Goal: Task Accomplishment & Management: Use online tool/utility

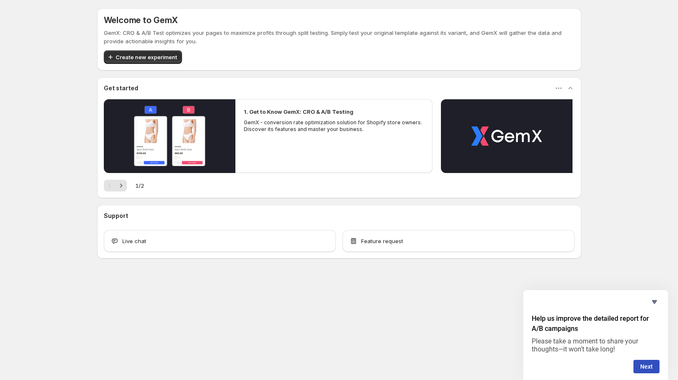
click at [124, 186] on icon "Next" at bounding box center [121, 186] width 8 height 8
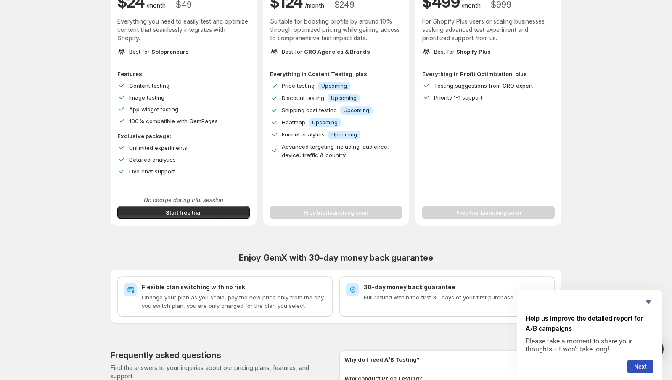
scroll to position [63, 0]
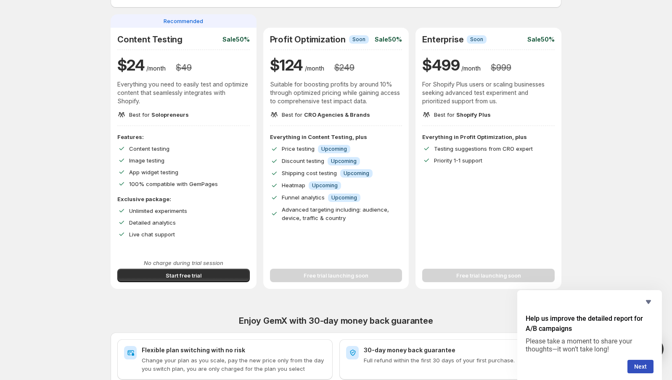
click at [184, 276] on span "Start free trial" at bounding box center [184, 275] width 36 height 8
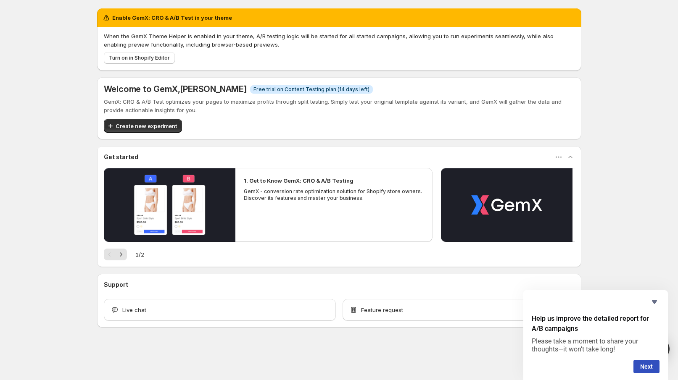
drag, startPoint x: 607, startPoint y: 154, endPoint x: 608, endPoint y: 145, distance: 8.5
click at [607, 153] on div "Enable GemX: CRO & A/B Test in your theme When the GemX Theme Helper is enabled…" at bounding box center [339, 186] width 678 height 373
click at [626, 130] on div "Enable GemX: CRO & A/B Test in your theme When the GemX Theme Helper is enabled…" at bounding box center [339, 186] width 678 height 373
click at [120, 257] on icon "Next" at bounding box center [121, 254] width 8 height 8
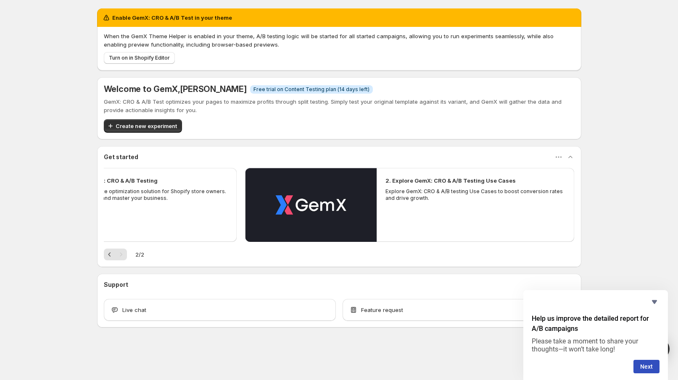
click at [158, 126] on span "Create new experiment" at bounding box center [146, 126] width 61 height 8
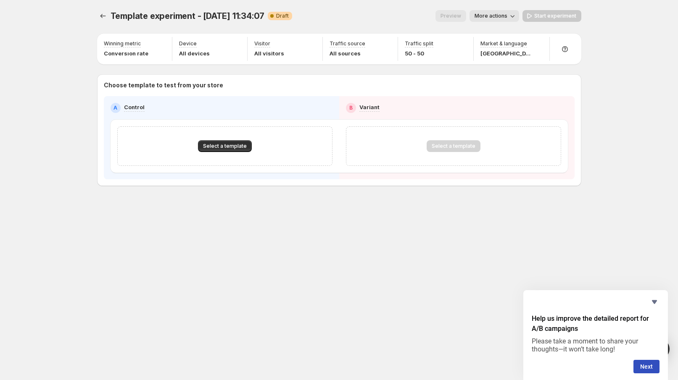
click at [227, 145] on span "Select a template" at bounding box center [225, 146] width 44 height 7
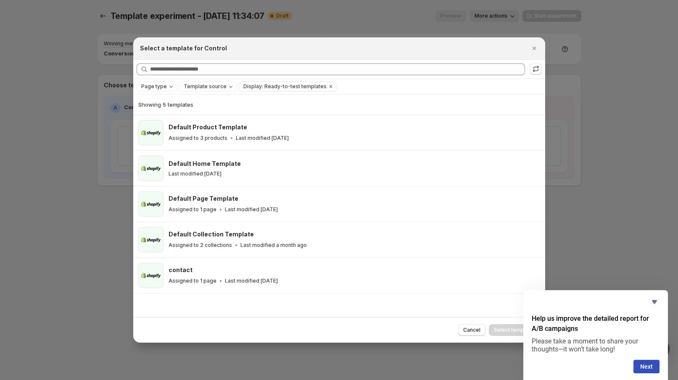
click at [306, 132] on div "Default Product Template Assigned to 3 products Last modified [DATE]" at bounding box center [353, 132] width 369 height 19
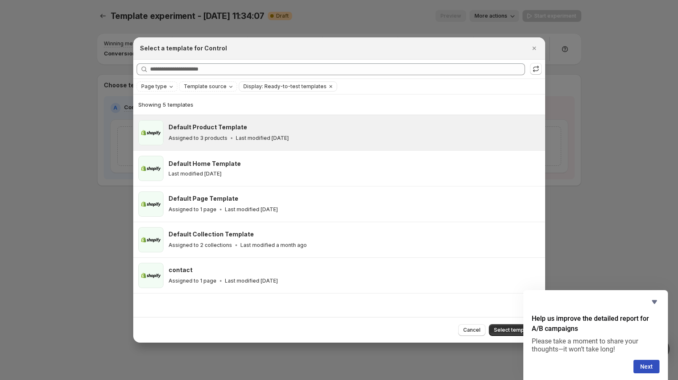
click at [505, 330] on span "Select template" at bounding box center [514, 330] width 40 height 7
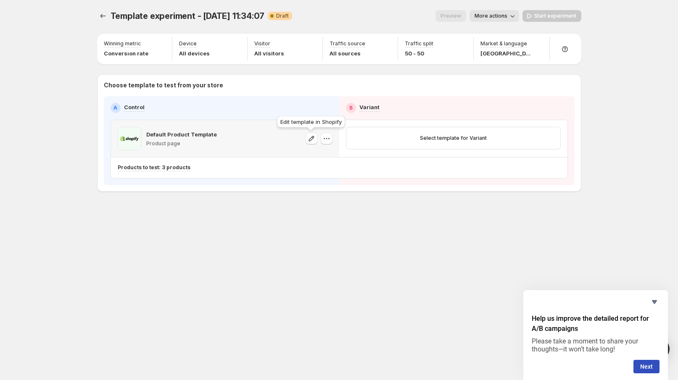
click at [314, 139] on icon "button" at bounding box center [311, 138] width 8 height 8
click at [429, 137] on span "Select template for Variant" at bounding box center [453, 138] width 67 height 7
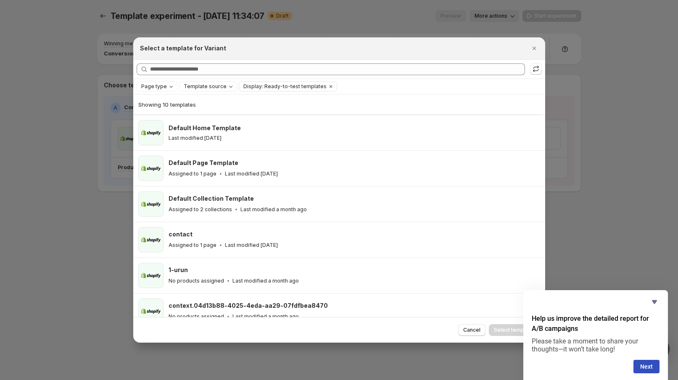
click at [531, 48] on icon "Close" at bounding box center [534, 48] width 8 height 8
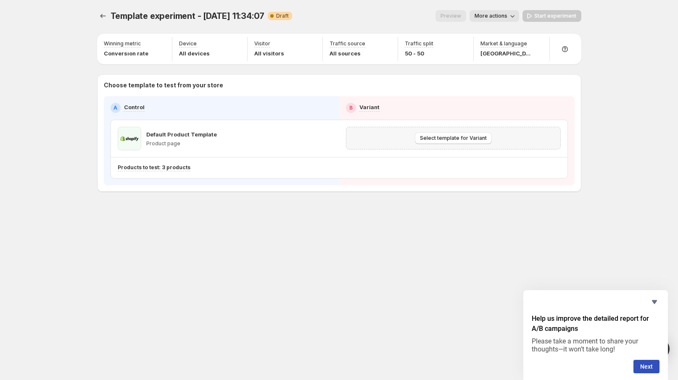
click at [426, 139] on span "Select template for Variant" at bounding box center [453, 138] width 67 height 7
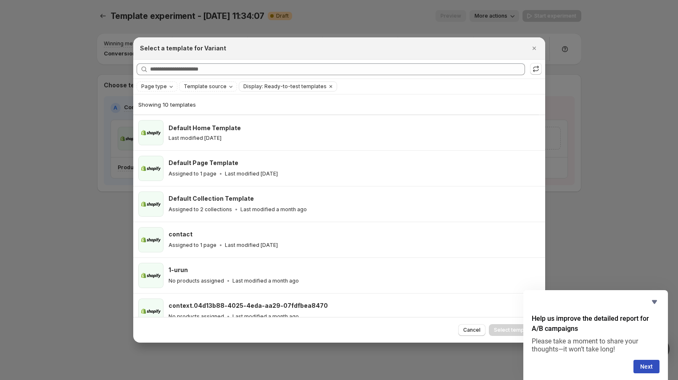
click at [532, 50] on icon "Close" at bounding box center [534, 48] width 8 height 8
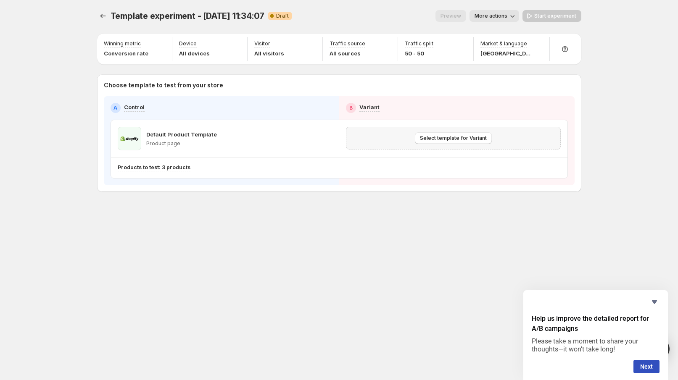
click at [448, 138] on span "Select template for Variant" at bounding box center [453, 138] width 67 height 7
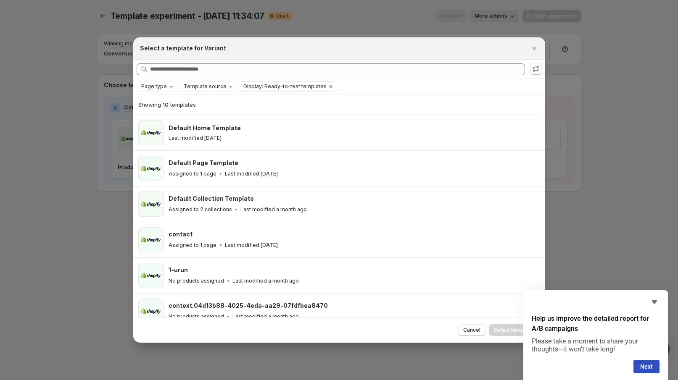
click at [597, 134] on div at bounding box center [339, 190] width 678 height 380
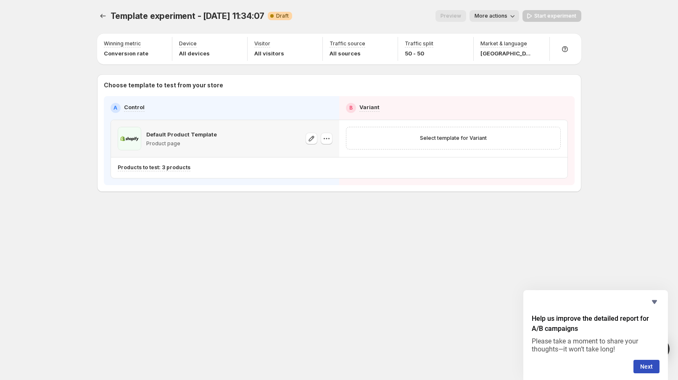
click at [126, 145] on span at bounding box center [130, 139] width 24 height 24
click at [331, 138] on button "button" at bounding box center [327, 139] width 12 height 12
click at [332, 177] on span "588714604880790025" at bounding box center [333, 178] width 59 height 6
click at [177, 148] on div "Products to test are selected based on the products assigned to this template." at bounding box center [151, 150] width 119 height 27
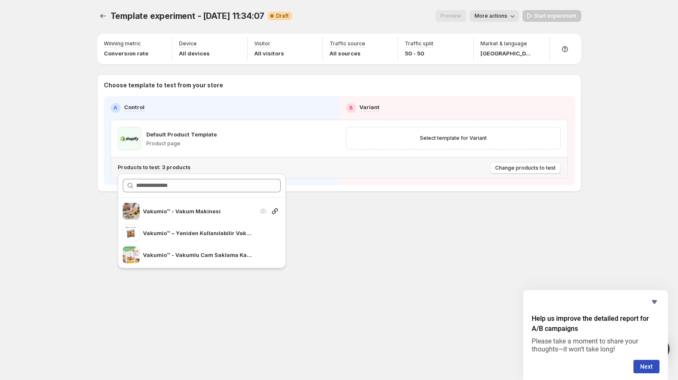
click at [131, 212] on span at bounding box center [131, 211] width 17 height 17
click at [274, 213] on icon "button" at bounding box center [275, 211] width 6 height 6
click at [264, 212] on div at bounding box center [263, 211] width 8 height 8
click at [364, 231] on div "Template experiment - [DATE] 11:34:07. This page is ready Template experiment -…" at bounding box center [339, 118] width 504 height 237
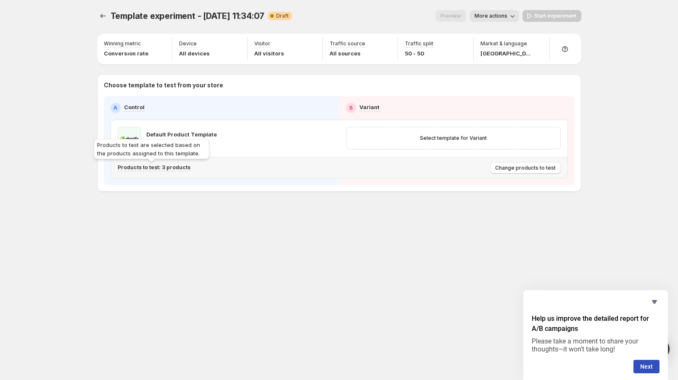
click at [160, 169] on p "Products to test: 3 products" at bounding box center [154, 167] width 73 height 7
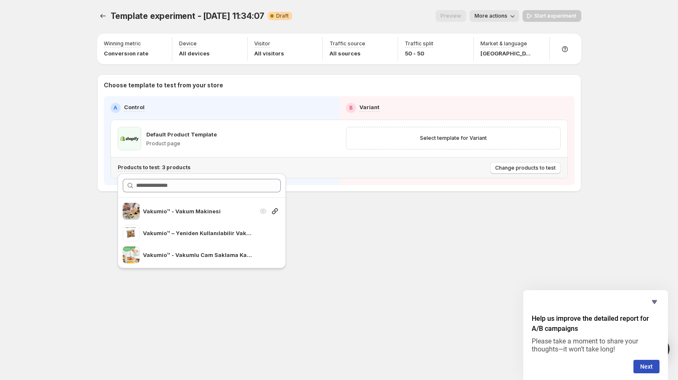
click at [124, 206] on span at bounding box center [131, 211] width 17 height 17
click at [141, 137] on div "Default Product Template Product page" at bounding box center [167, 139] width 99 height 24
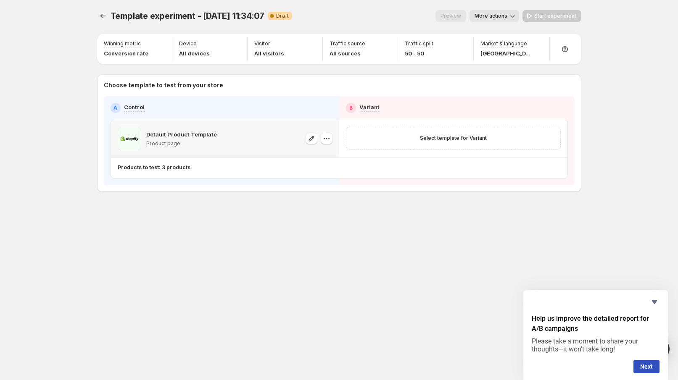
click at [168, 133] on p "Default Product Template" at bounding box center [181, 134] width 71 height 8
click at [424, 149] on div "Select template for Variant" at bounding box center [453, 138] width 215 height 23
click at [422, 134] on button "Select template for Variant" at bounding box center [453, 138] width 77 height 12
